Goal: Task Accomplishment & Management: Complete application form

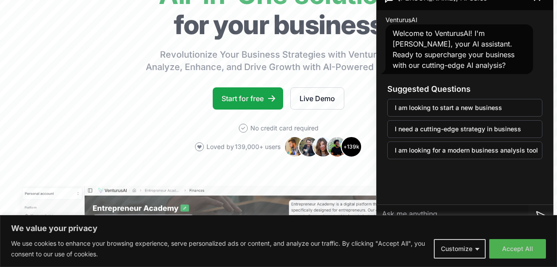
scroll to position [81, 0]
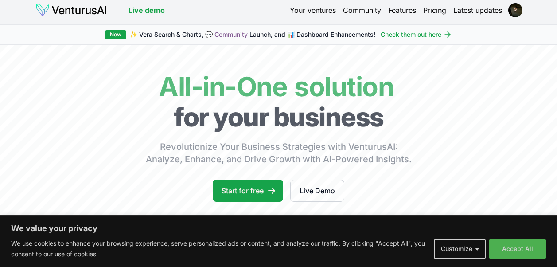
scroll to position [0, 0]
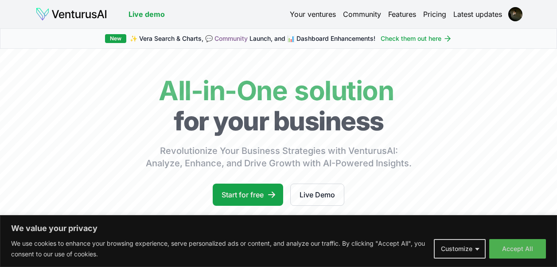
click at [432, 17] on link "Pricing" at bounding box center [435, 14] width 23 height 11
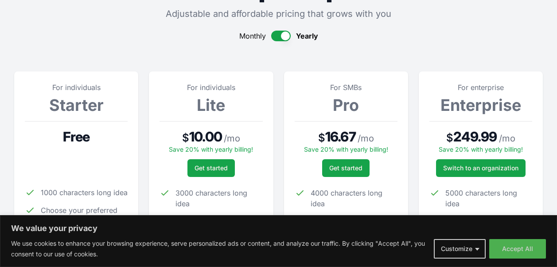
scroll to position [64, 0]
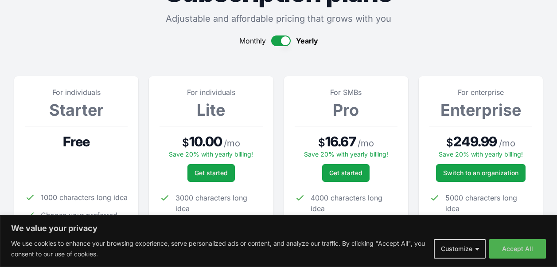
click at [75, 112] on h3 "Starter" at bounding box center [76, 110] width 103 height 18
click at [84, 140] on span "Free" at bounding box center [76, 141] width 27 height 16
click at [281, 40] on button "button" at bounding box center [281, 40] width 20 height 11
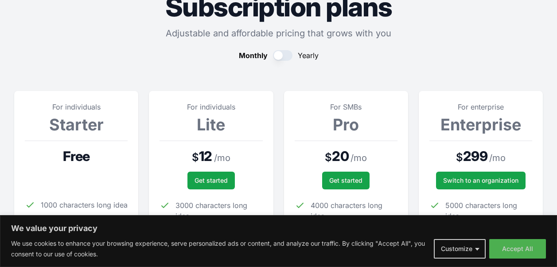
scroll to position [0, 0]
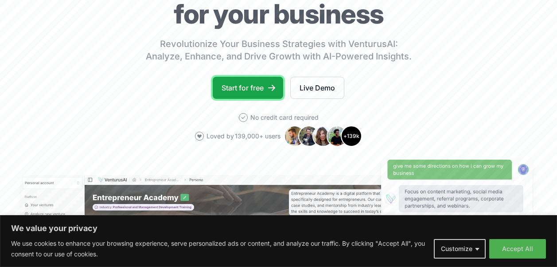
scroll to position [90, 0]
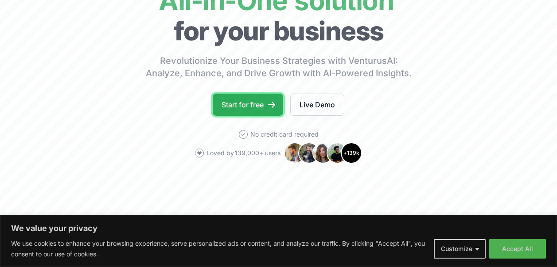
click at [228, 101] on link "Start for free" at bounding box center [248, 105] width 71 height 22
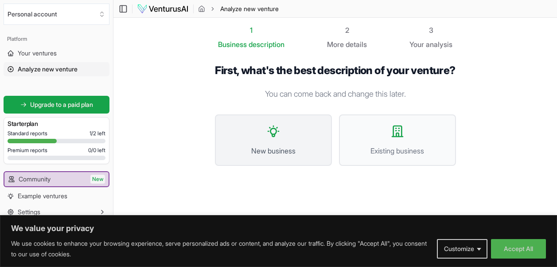
click at [286, 153] on button "New business" at bounding box center [273, 139] width 117 height 51
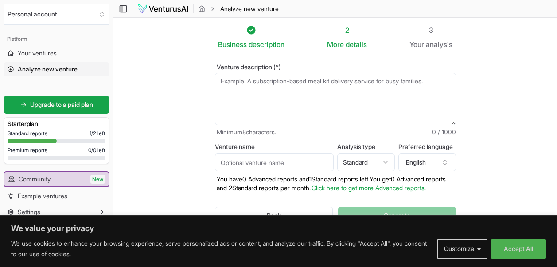
click at [381, 94] on textarea "Venture description (*)" at bounding box center [335, 99] width 241 height 52
paste textarea "Lor Ipsumd si Ametco – Adipis Elitsedd Eiu tem incid ut laboreetd magnaal. En a…"
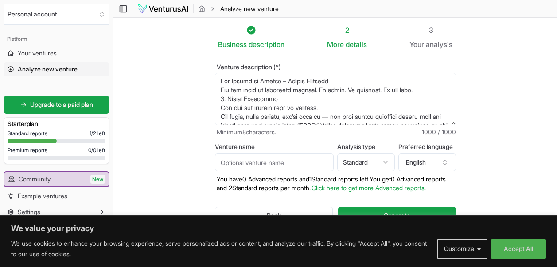
scroll to position [111, 0]
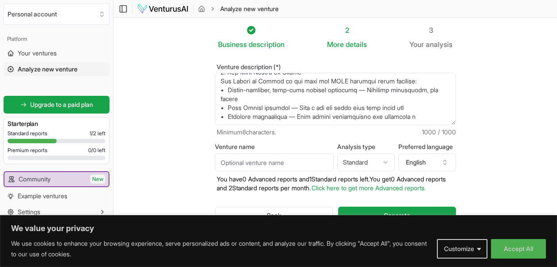
type textarea "Lor Ipsumd si Ametco – Adipis Elitsedd Eiu tem incid ut laboreetd magnaal. En a…"
click at [306, 162] on input "Venture name" at bounding box center [274, 162] width 119 height 18
type input "[PERSON_NAME]"
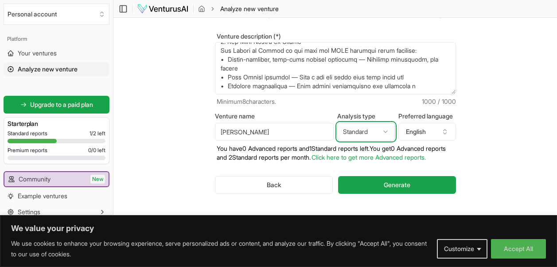
scroll to position [39, 0]
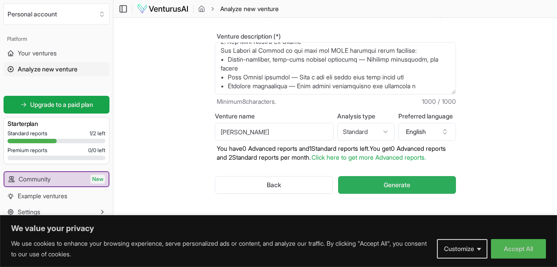
click at [418, 187] on button "Generate" at bounding box center [397, 185] width 118 height 18
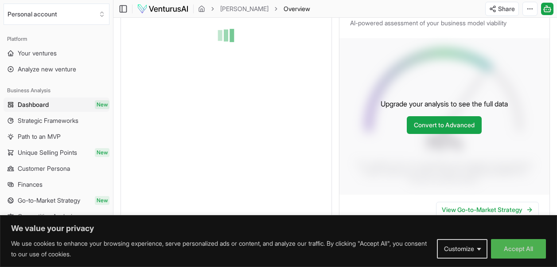
scroll to position [137, 0]
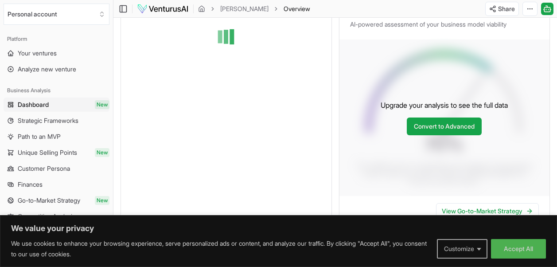
click at [479, 248] on button "Customize" at bounding box center [462, 249] width 51 height 20
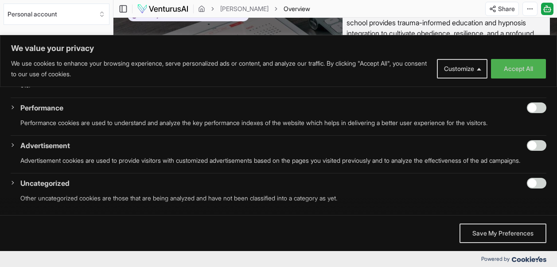
scroll to position [51, 0]
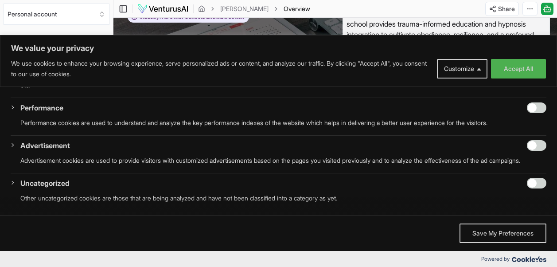
click at [522, 27] on span "[PERSON_NAME] School of Slaves in [GEOGRAPHIC_DATA] offers a transformative jou…" at bounding box center [447, 8] width 208 height 68
click at [466, 69] on button "Customize" at bounding box center [462, 69] width 51 height 20
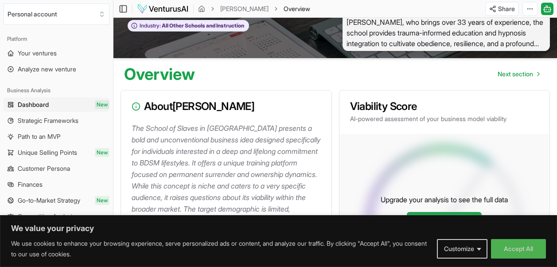
scroll to position [0, 0]
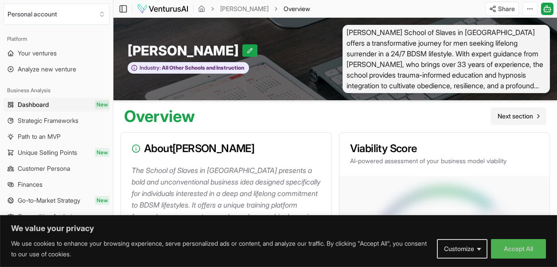
click at [530, 118] on span "Next section" at bounding box center [515, 116] width 35 height 9
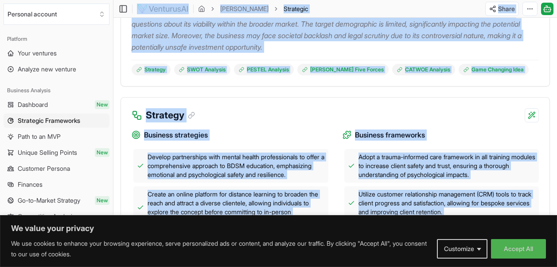
scroll to position [170, 0]
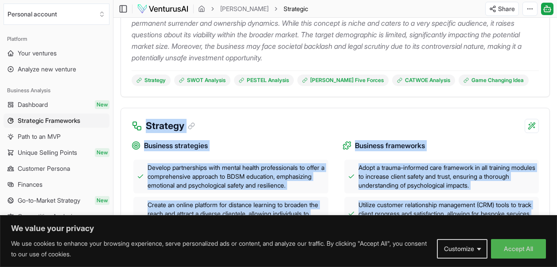
drag, startPoint x: 469, startPoint y: 151, endPoint x: 145, endPoint y: 117, distance: 326.4
drag, startPoint x: 145, startPoint y: 117, endPoint x: 160, endPoint y: 129, distance: 19.5
copy div "Strategy Business strategies Develop partnerships with mental health profession…"
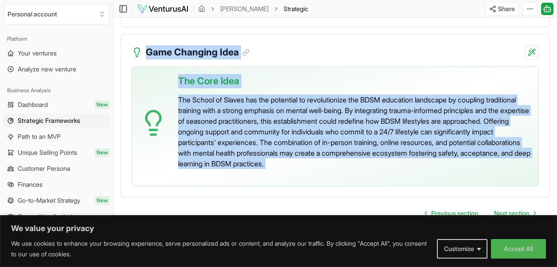
scroll to position [2149, 0]
drag, startPoint x: 146, startPoint y: 55, endPoint x: 428, endPoint y: 161, distance: 300.6
copy div "[PERSON_NAME] Five Forces Analysis Assess the competitive landscape using [PERS…"
click at [518, 212] on span "Next section" at bounding box center [511, 213] width 35 height 9
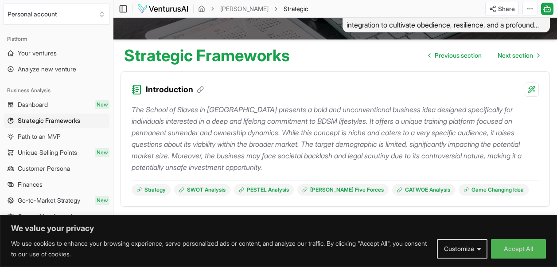
scroll to position [85, 0]
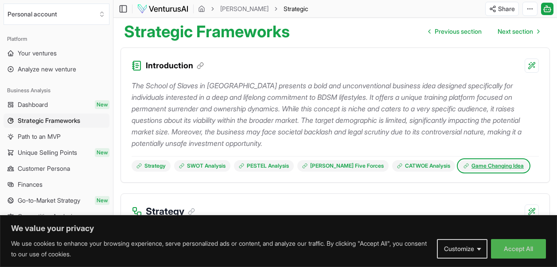
click at [471, 167] on link "Game Changing Idea" at bounding box center [494, 166] width 70 height 12
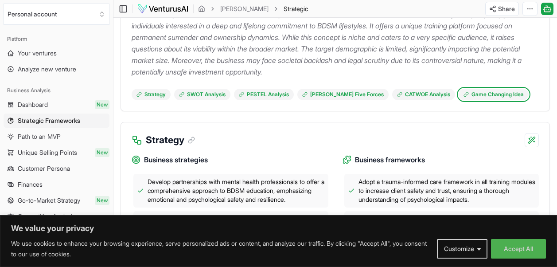
scroll to position [161, 0]
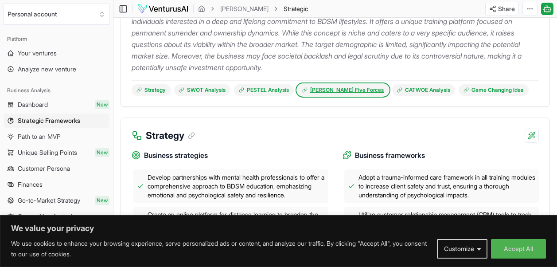
click at [341, 89] on link "[PERSON_NAME] Five Forces" at bounding box center [343, 90] width 91 height 12
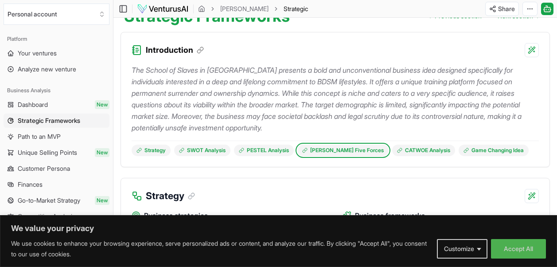
scroll to position [102, 0]
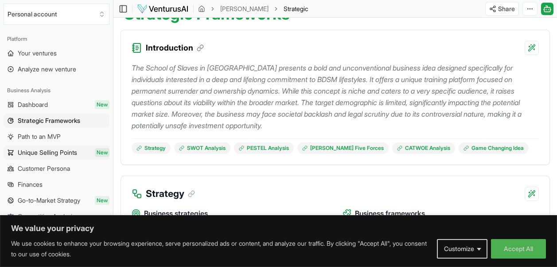
click at [53, 153] on span "Unique Selling Points" at bounding box center [47, 152] width 59 height 9
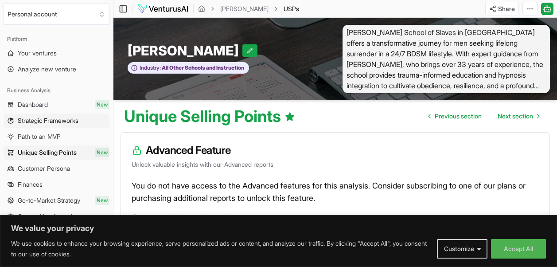
click at [37, 120] on span "Strategic Frameworks" at bounding box center [48, 120] width 61 height 9
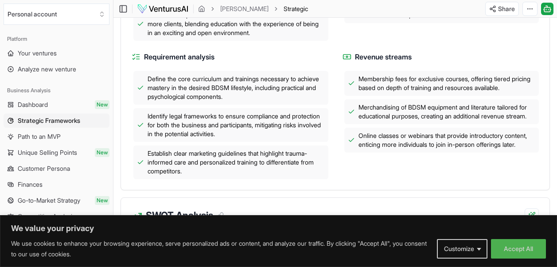
scroll to position [348, 0]
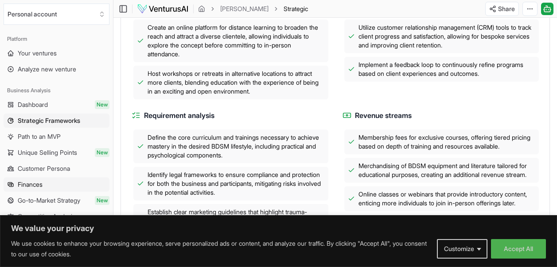
click at [48, 187] on link "Finances" at bounding box center [57, 184] width 106 height 14
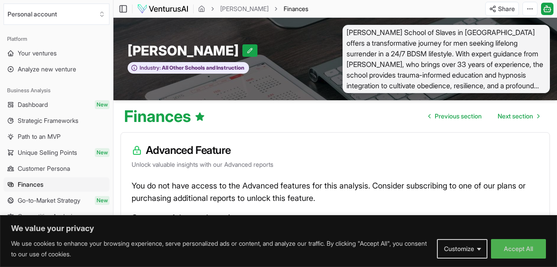
scroll to position [184, 0]
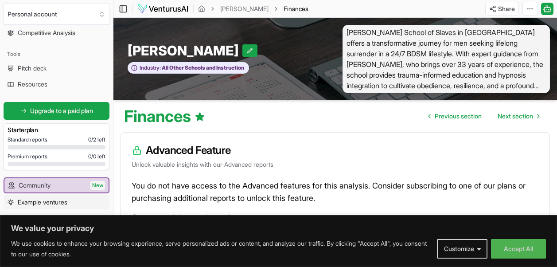
click at [67, 203] on span "Example ventures" at bounding box center [43, 202] width 50 height 9
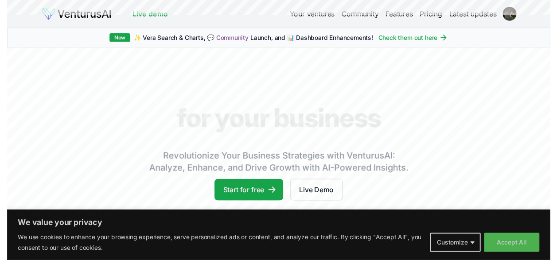
scroll to position [90, 0]
